Goal: Transaction & Acquisition: Purchase product/service

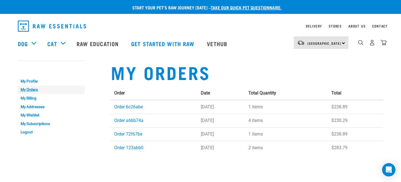
click at [31, 91] on link "My Orders" at bounding box center [51, 90] width 67 height 9
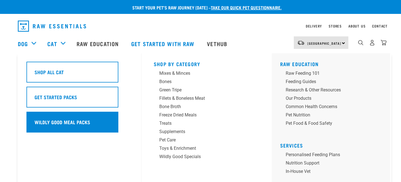
click at [51, 119] on h5 "Wildly Good Meal Packs" at bounding box center [63, 122] width 56 height 7
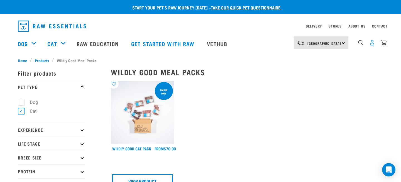
click at [369, 43] on img "dropdown navigation" at bounding box center [372, 43] width 6 height 6
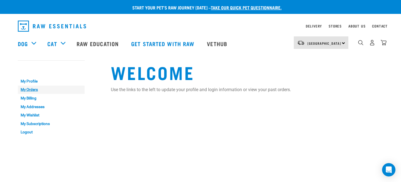
click at [35, 87] on link "My Orders" at bounding box center [51, 90] width 67 height 9
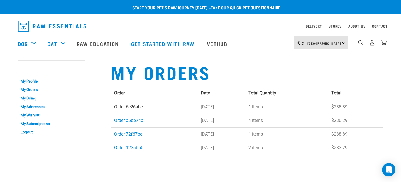
click at [124, 107] on link "Order 6c26abe" at bounding box center [128, 106] width 29 height 5
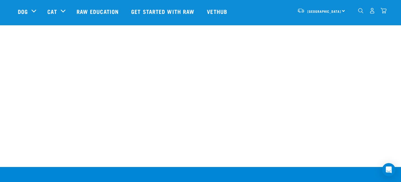
scroll to position [203, 0]
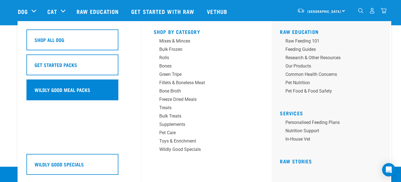
click at [54, 90] on h5 "Wildly Good Meal Packs" at bounding box center [63, 89] width 56 height 7
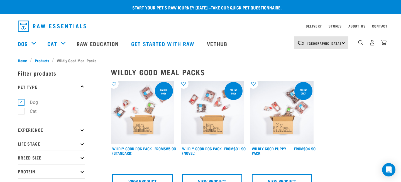
click at [162, 105] on img at bounding box center [142, 112] width 63 height 63
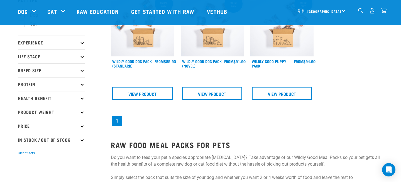
scroll to position [51, 0]
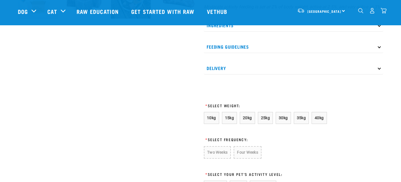
scroll to position [250, 0]
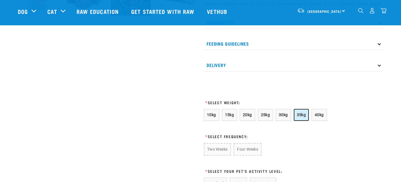
click at [296, 121] on button "35kg" at bounding box center [301, 115] width 15 height 12
click at [250, 155] on button "Four Weeks" at bounding box center [246, 149] width 27 height 12
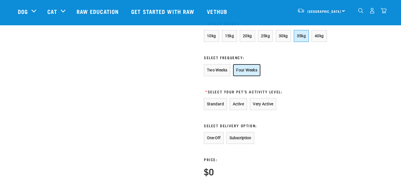
scroll to position [368, 0]
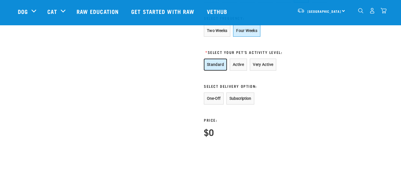
click at [214, 71] on button "Standard" at bounding box center [215, 65] width 23 height 12
click at [212, 105] on button "One-Off" at bounding box center [214, 99] width 20 height 12
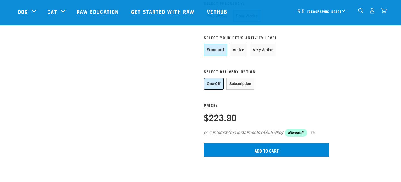
scroll to position [420, 0]
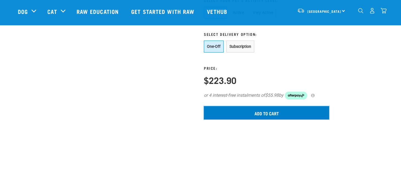
click at [259, 120] on input "Add to cart" at bounding box center [266, 112] width 125 height 13
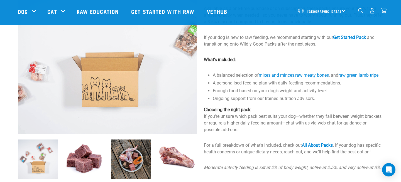
scroll to position [0, 0]
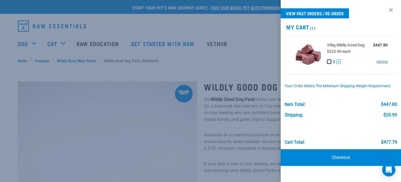
click at [329, 62] on button "-" at bounding box center [329, 62] width 4 height 4
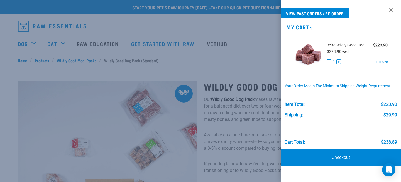
click at [334, 161] on link "Checkout" at bounding box center [341, 157] width 120 height 17
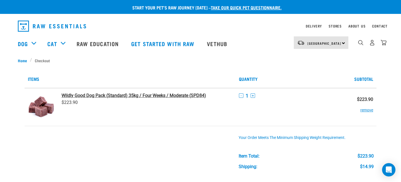
click at [187, 95] on strong "Wildly Good Dog Pack (Standard) 35kg / Four Weeks / Moderate (SPD84)" at bounding box center [133, 95] width 144 height 5
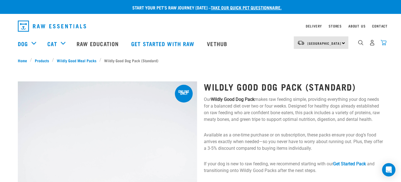
click at [385, 46] on img "dropdown navigation" at bounding box center [383, 43] width 6 height 6
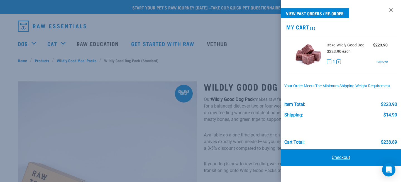
click at [350, 157] on link "Checkout" at bounding box center [341, 157] width 120 height 17
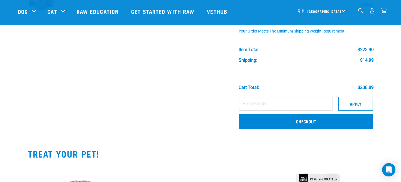
scroll to position [92, 0]
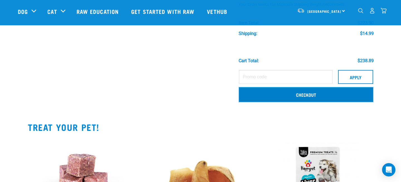
click at [306, 94] on link "Checkout" at bounding box center [306, 94] width 134 height 14
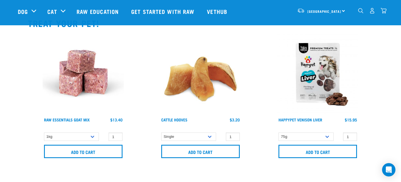
scroll to position [197, 0]
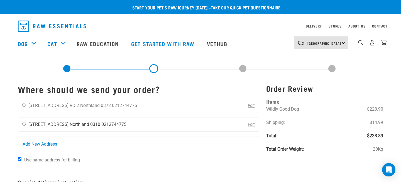
click at [23, 124] on input "radio" at bounding box center [24, 124] width 4 height 4
radio input "true"
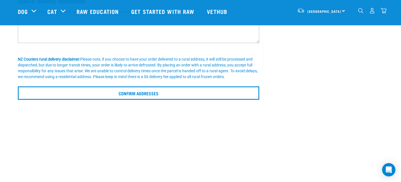
scroll to position [152, 0]
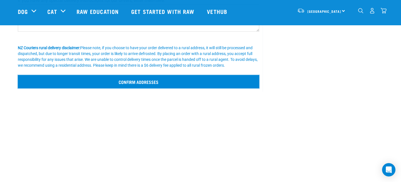
click at [109, 82] on input "Confirm addresses" at bounding box center [138, 81] width 241 height 13
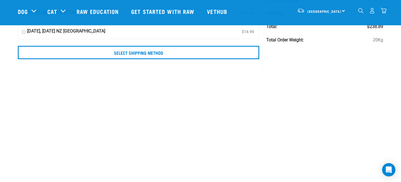
scroll to position [73, 0]
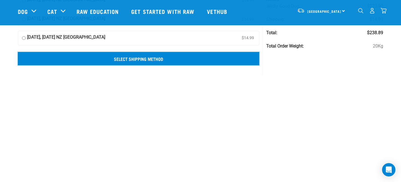
click at [210, 62] on input "Select Shipping Method" at bounding box center [138, 58] width 241 height 13
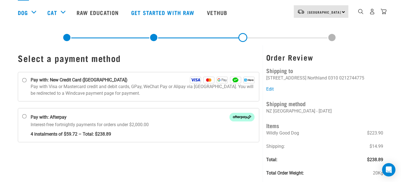
scroll to position [35, 0]
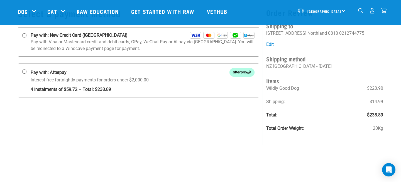
click at [57, 41] on p "Pay with Visa or Mastercard credit and debit cards, GPay, WeChat Pay or Alipay …" at bounding box center [143, 45] width 224 height 13
click at [27, 38] on input "Pay with: New Credit Card ([GEOGRAPHIC_DATA])" at bounding box center [24, 35] width 4 height 4
radio input "true"
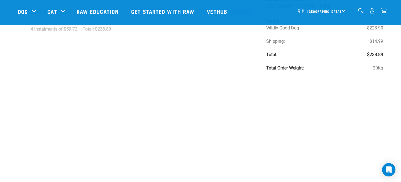
scroll to position [86, 0]
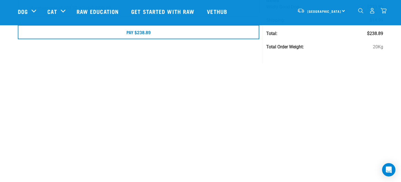
scroll to position [110, 0]
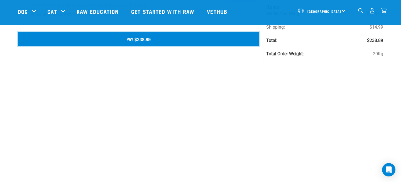
click at [146, 36] on button "Pay $238.89" at bounding box center [138, 39] width 241 height 14
